Goal: Find specific page/section: Find specific page/section

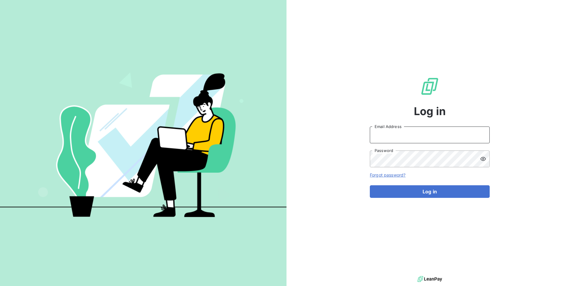
click at [402, 136] on input "Email Address" at bounding box center [430, 134] width 120 height 17
type input "cjemin@newcliptechnics.com"
click at [370, 185] on button "Log in" at bounding box center [430, 191] width 120 height 13
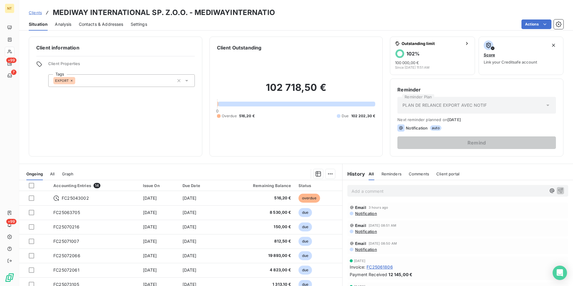
click at [387, 12] on div "Clients MEDIWAY INTERNATIONAL SP. Z.O.O. - MEDIWAYINTERNATIO" at bounding box center [295, 12] width 553 height 11
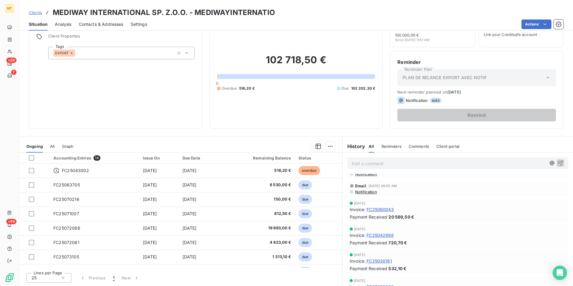
scroll to position [150, 0]
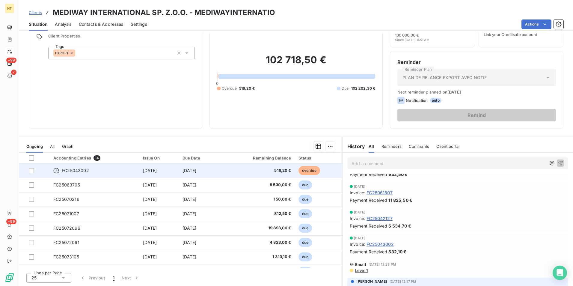
click at [196, 169] on span "[DATE]" at bounding box center [189, 170] width 14 height 5
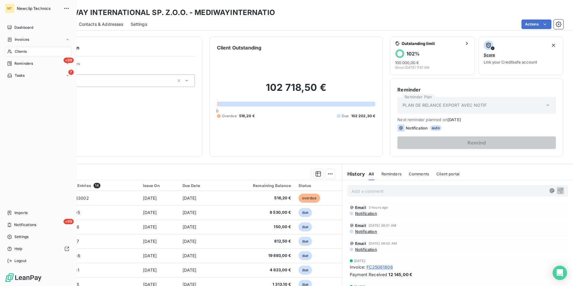
click at [32, 52] on div "Clients" at bounding box center [38, 52] width 67 height 10
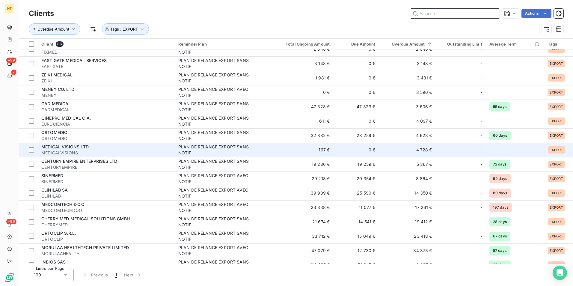
scroll to position [988, 0]
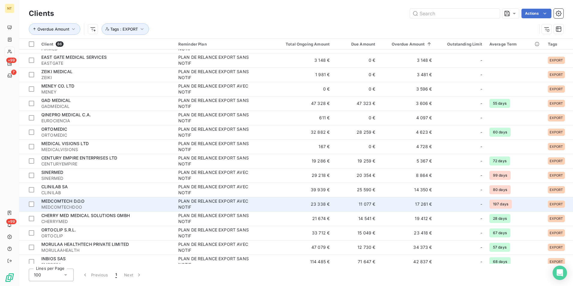
click at [147, 199] on div "MEDCOMTECH D.O.O" at bounding box center [106, 201] width 130 height 6
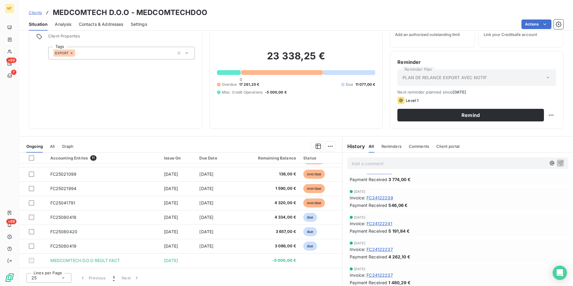
scroll to position [479, 0]
